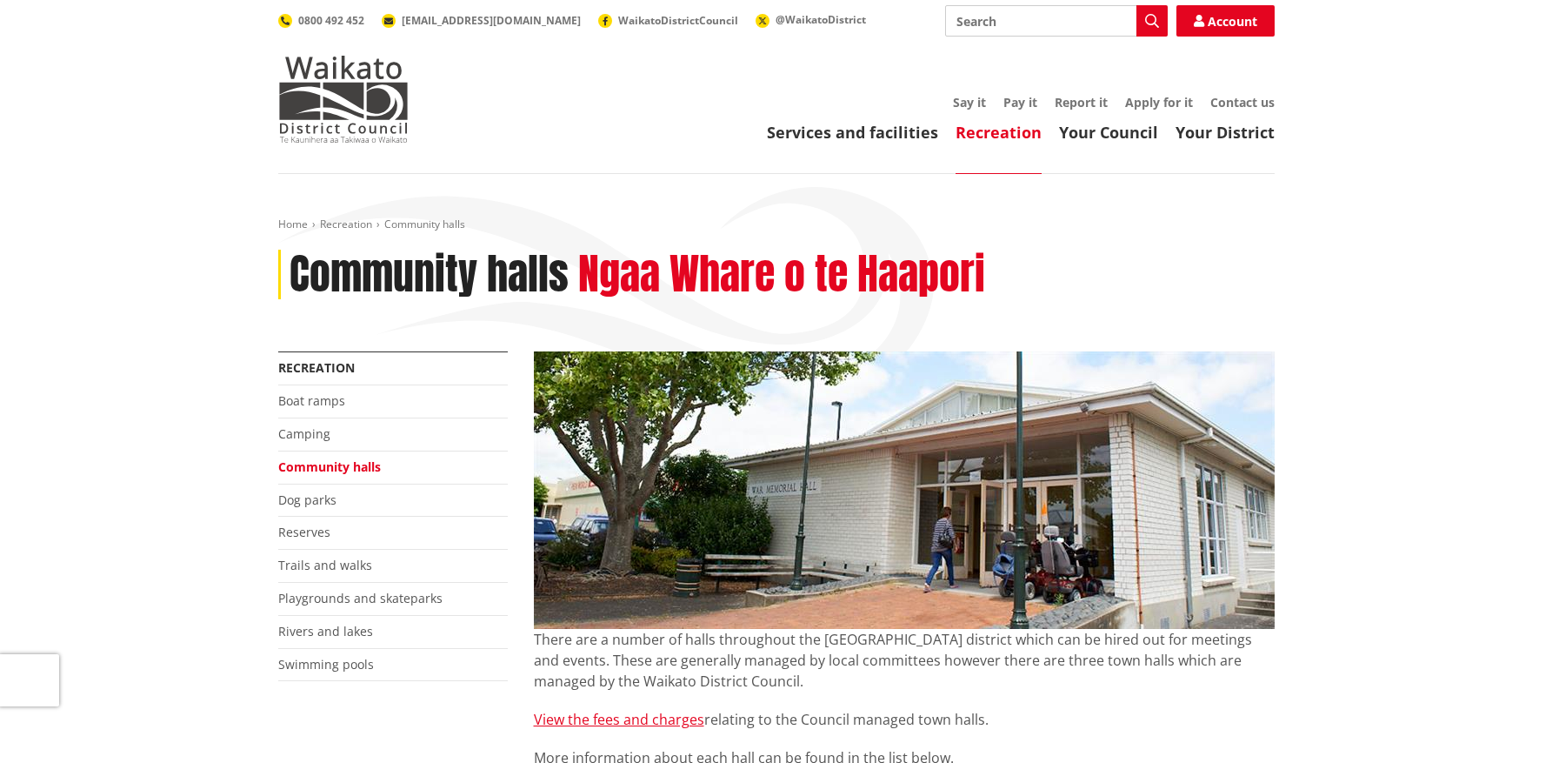
click at [1066, 517] on img at bounding box center [904, 489] width 741 height 277
click at [884, 476] on img at bounding box center [904, 489] width 741 height 277
click at [1129, 503] on img at bounding box center [904, 489] width 741 height 277
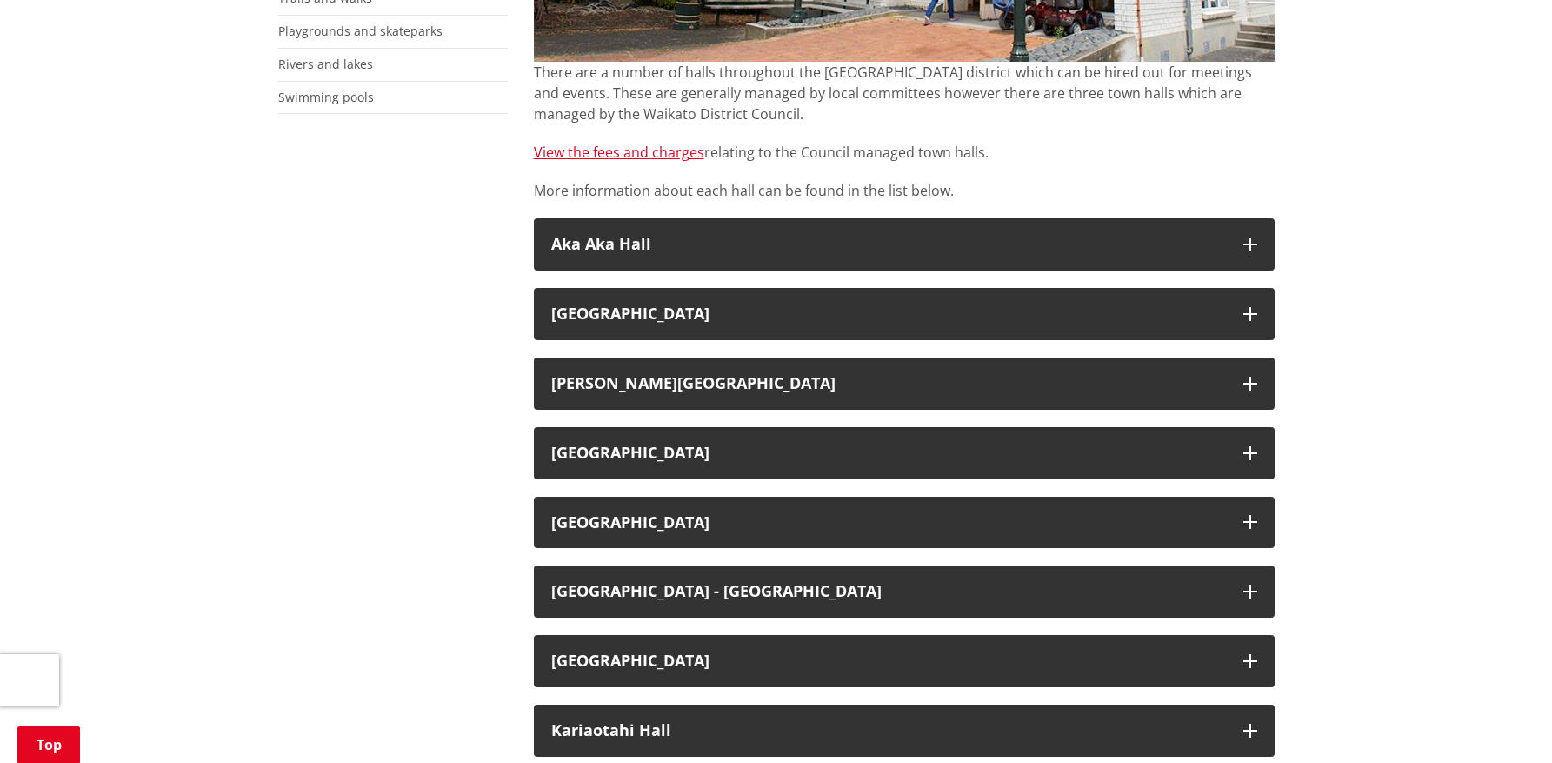
scroll to position [58, 0]
